Goal: Transaction & Acquisition: Purchase product/service

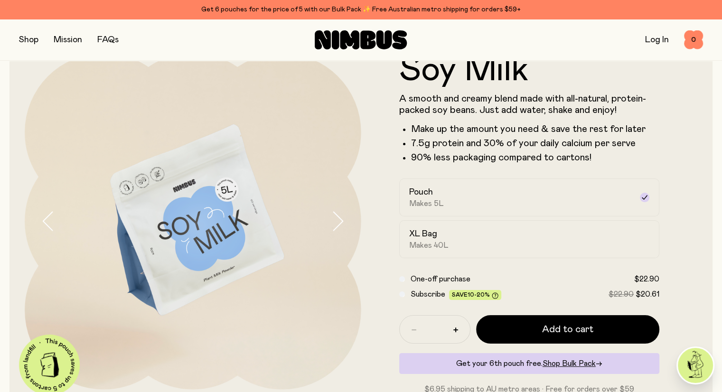
scroll to position [100, 0]
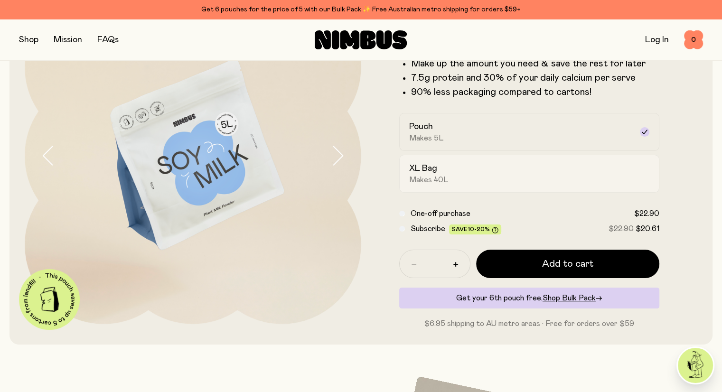
click at [623, 169] on div "XL Bag Makes 40L" at bounding box center [521, 174] width 224 height 22
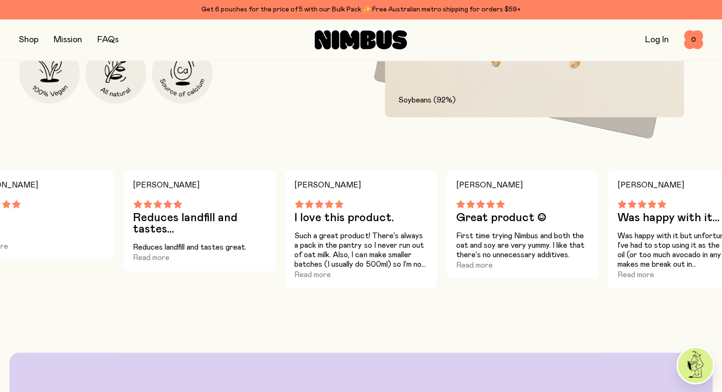
scroll to position [607, 0]
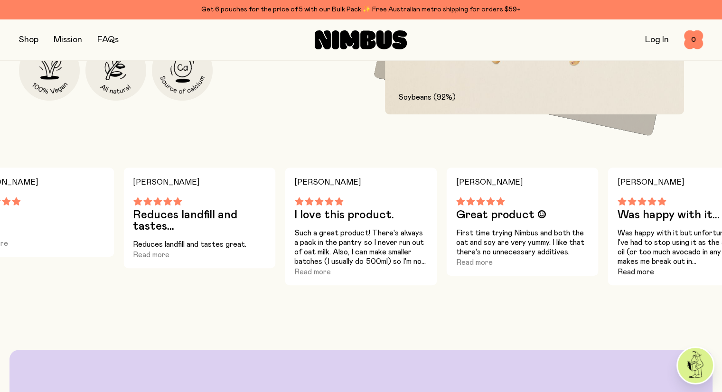
click at [637, 278] on button "Read more" at bounding box center [635, 271] width 37 height 11
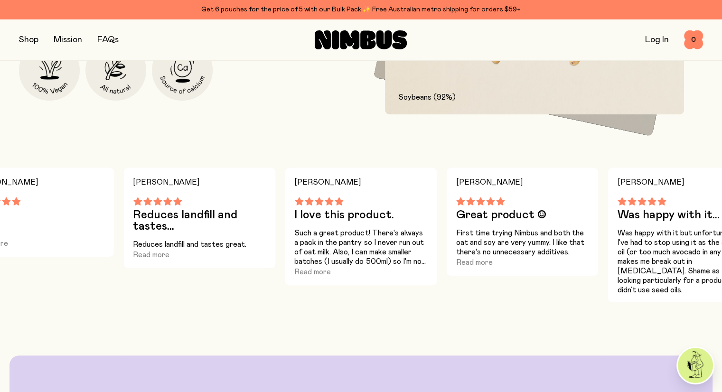
click at [672, 255] on div "[PERSON_NAME] Was happy with it... Was happy with it but unfortunately I’ve had…" at bounding box center [683, 235] width 152 height 135
click at [685, 295] on p "Was happy with it but unfortunately I’ve had to stop using it as the avocado oi…" at bounding box center [683, 261] width 133 height 66
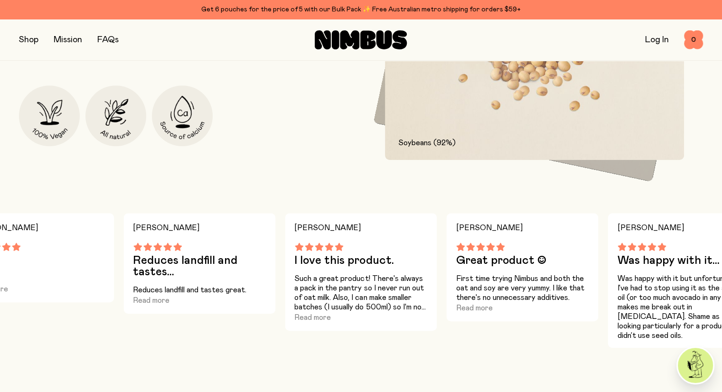
scroll to position [581, 0]
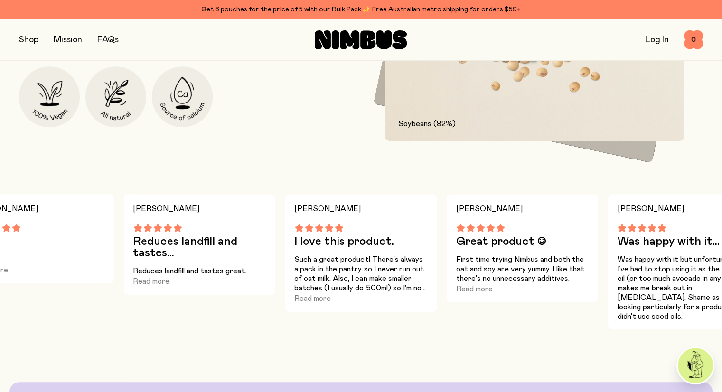
click at [545, 14] on div "Get 6 pouches for the price of 5 with our Bulk Pack ✨ Free Australian metro shi…" at bounding box center [361, 9] width 684 height 11
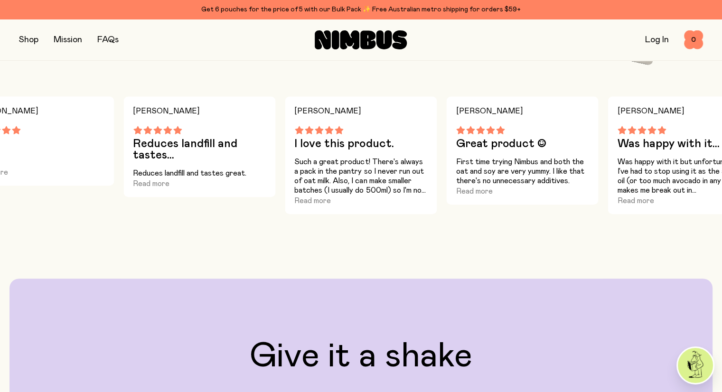
scroll to position [672, 0]
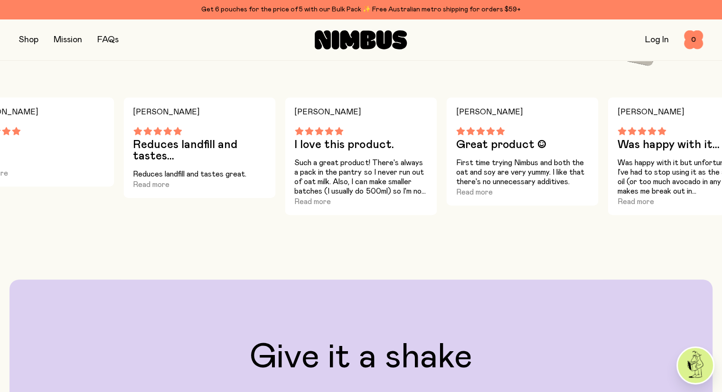
drag, startPoint x: 461, startPoint y: 338, endPoint x: 327, endPoint y: 357, distance: 135.6
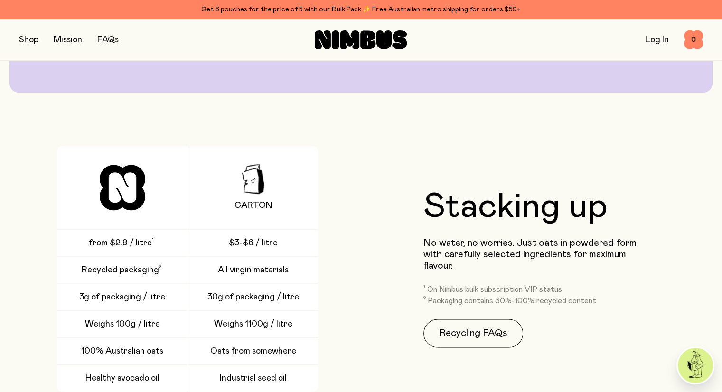
scroll to position [1306, 0]
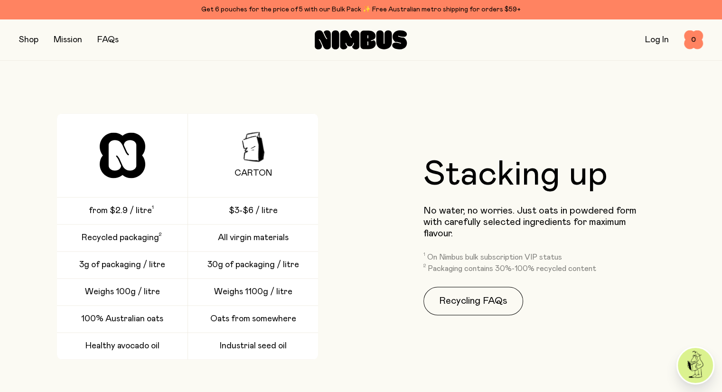
click at [327, 357] on div "CARTON from $2.9 / litre $3-$6 / litre Recycled packaging All virgin materials …" at bounding box center [187, 236] width 337 height 246
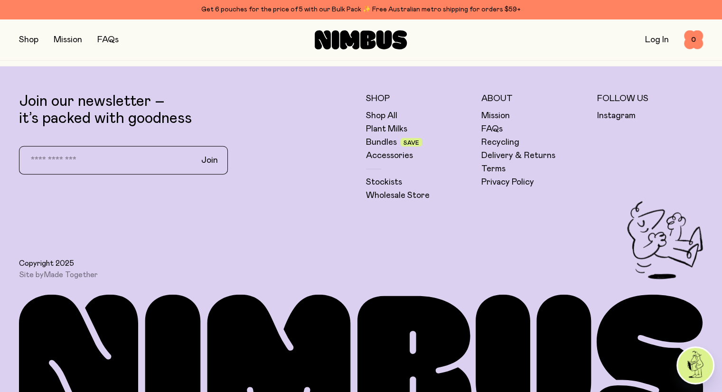
scroll to position [2491, 0]
